Goal: Transaction & Acquisition: Donate

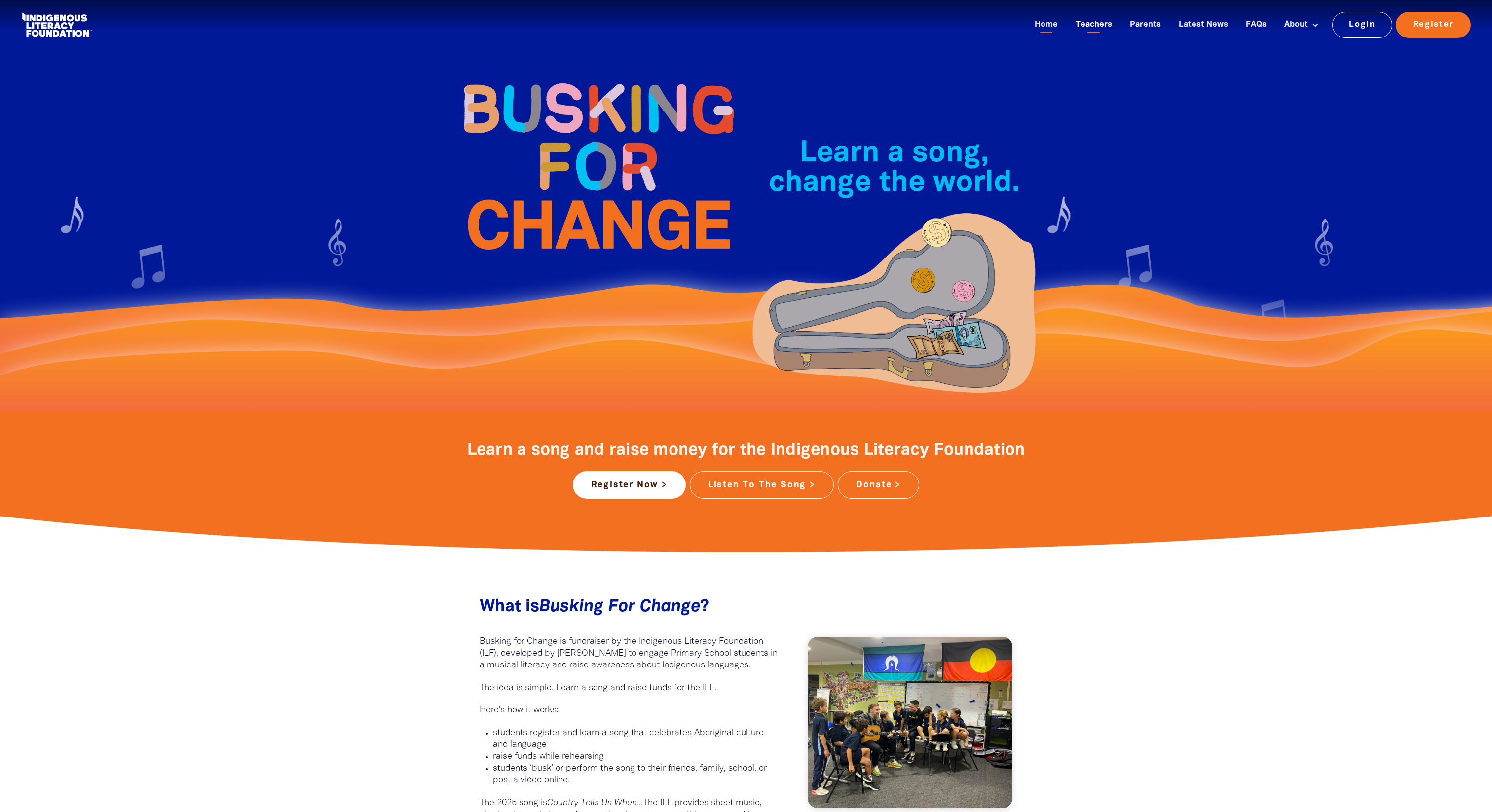
click at [1102, 22] on link "Teachers" at bounding box center [1093, 25] width 48 height 17
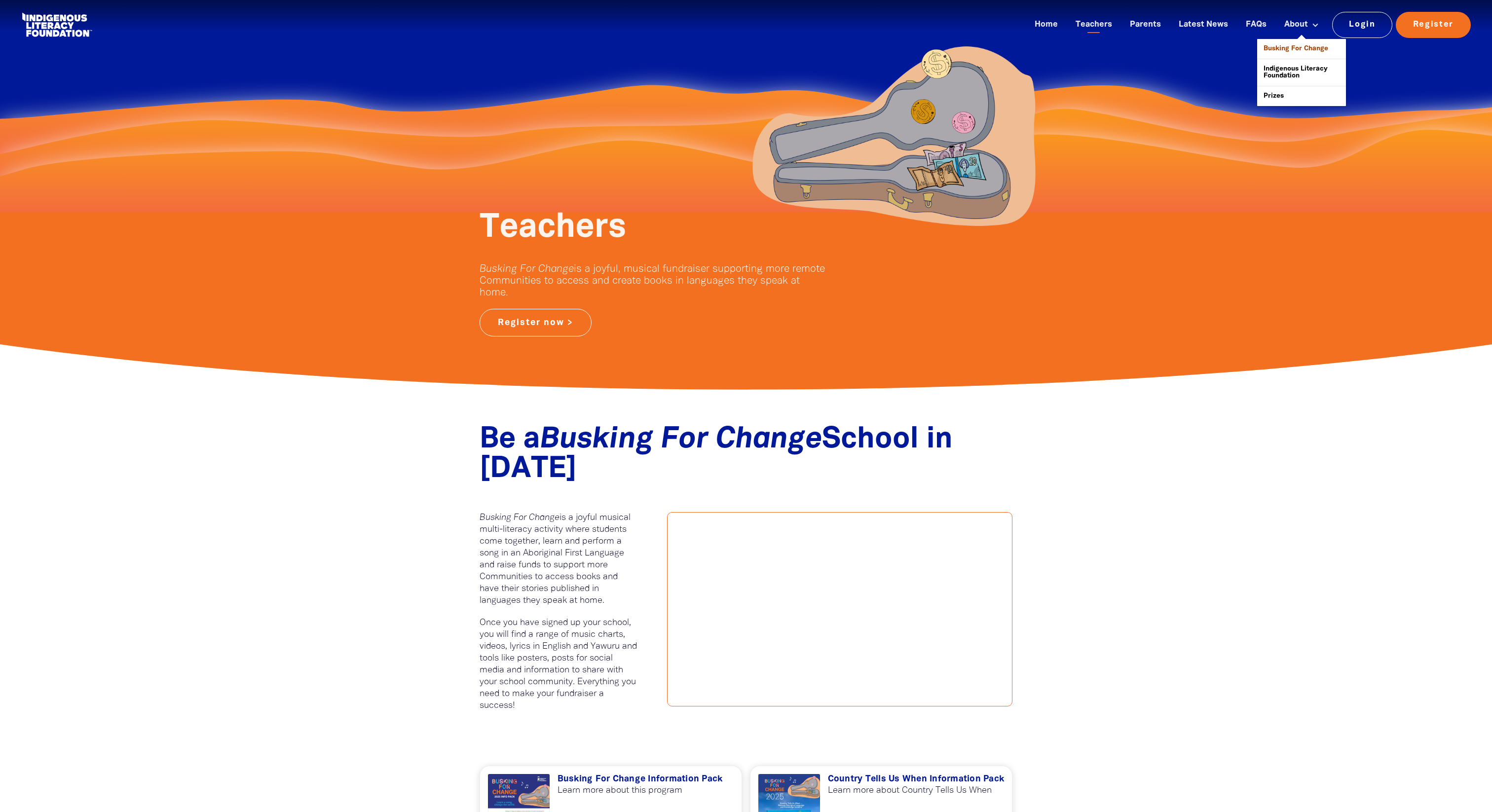
click at [1304, 45] on link "Busking For Change" at bounding box center [1301, 49] width 88 height 20
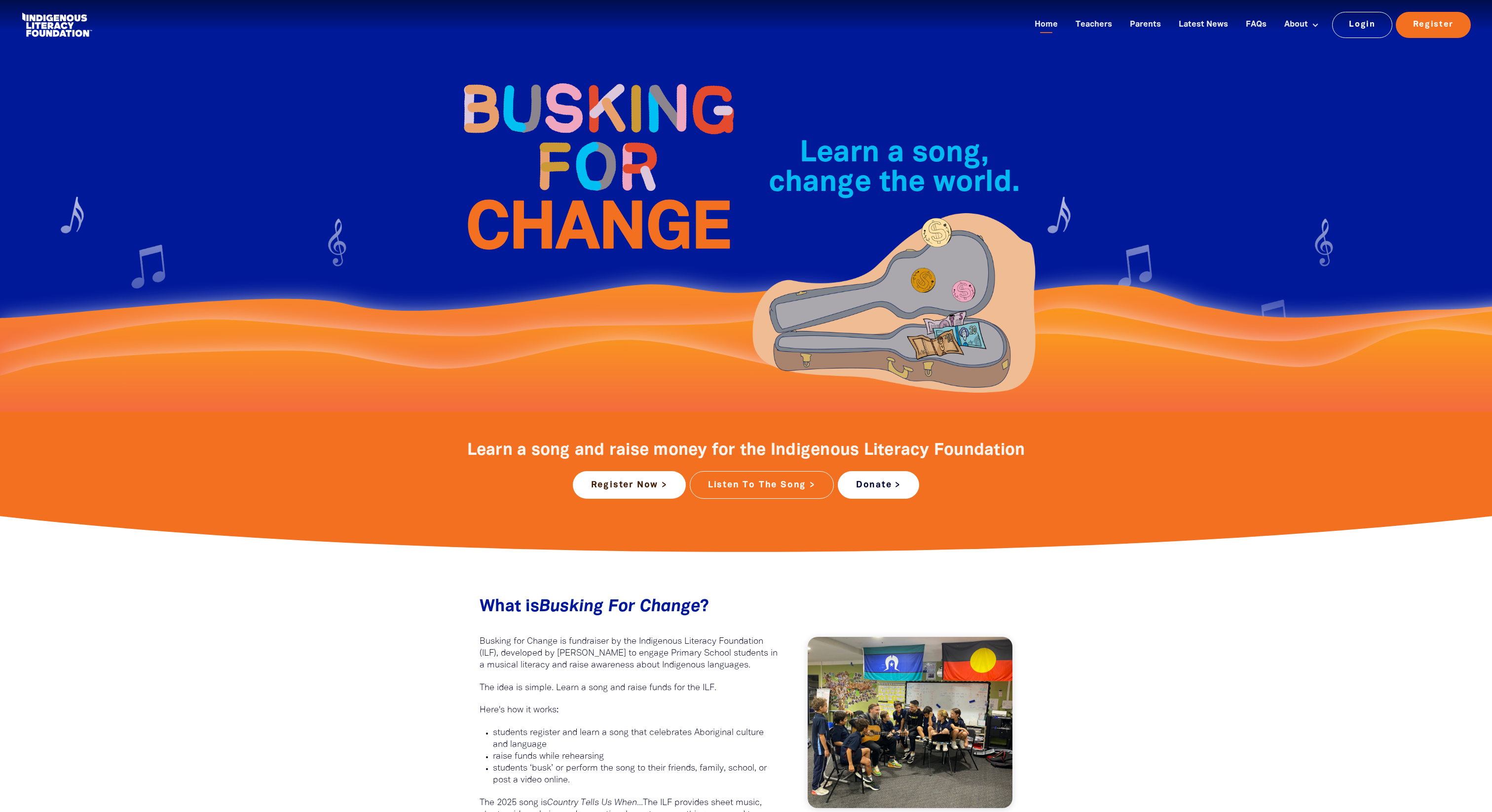
click at [873, 476] on link "Donate >" at bounding box center [878, 485] width 81 height 27
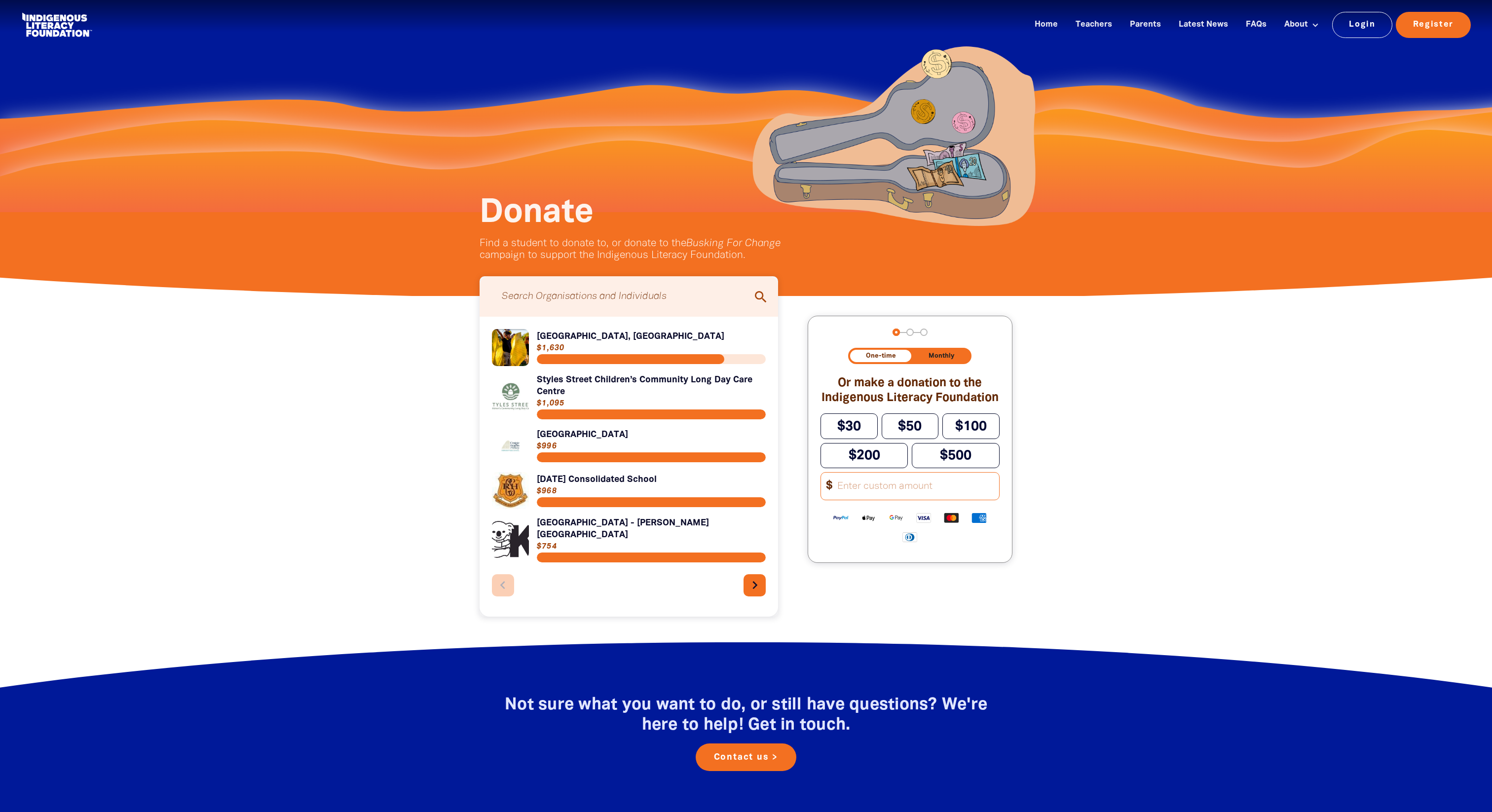
click at [698, 301] on input "Search for individuals and teams:" at bounding box center [629, 296] width 279 height 31
type input "[PERSON_NAME] creek"
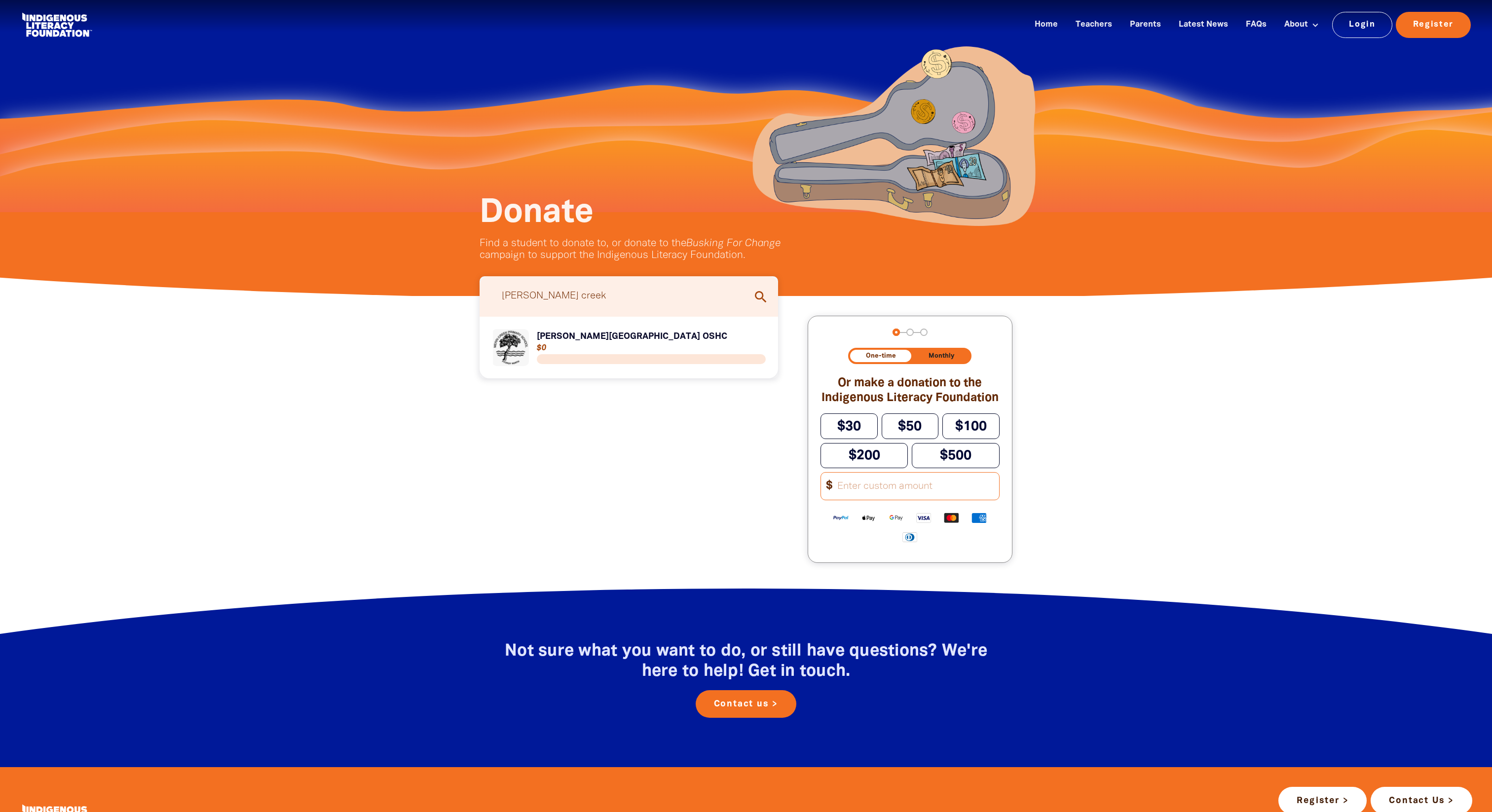
click at [548, 341] on link "Link to [PERSON_NAME][GEOGRAPHIC_DATA] OSHC" at bounding box center [629, 347] width 274 height 37
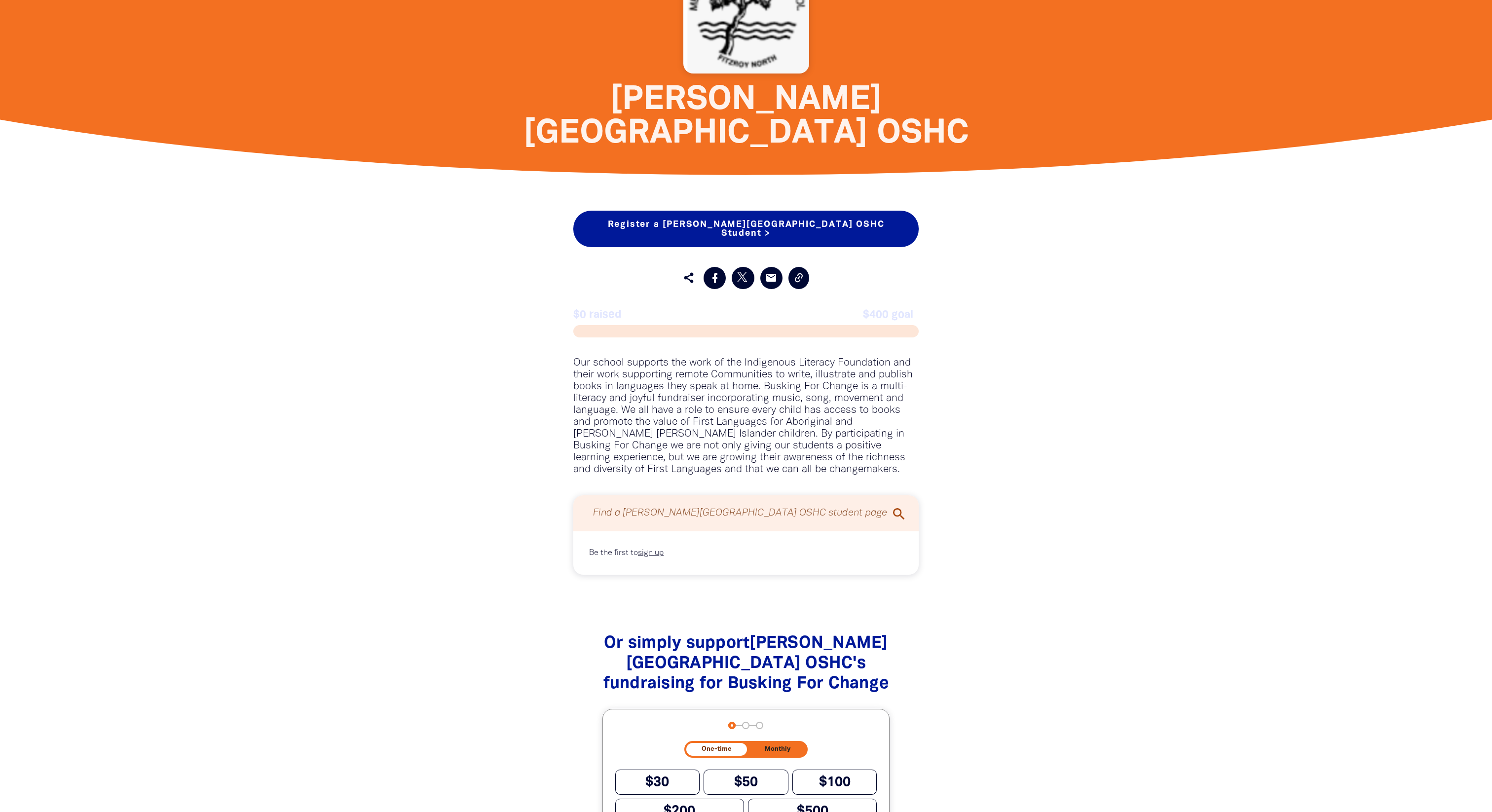
scroll to position [929, 0]
